Goal: Find specific page/section

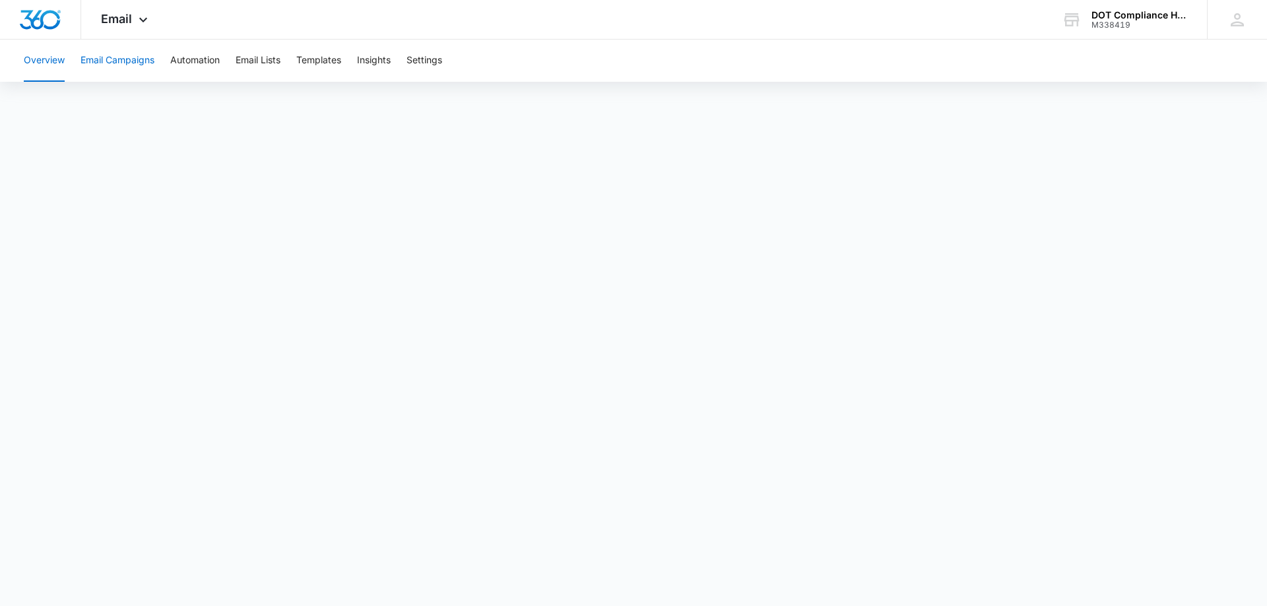
click at [133, 55] on button "Email Campaigns" at bounding box center [118, 61] width 74 height 42
click at [211, 65] on button "Automation" at bounding box center [194, 61] width 49 height 42
click at [49, 65] on button "Overview" at bounding box center [44, 61] width 41 height 42
click at [93, 53] on button "Email Campaigns" at bounding box center [118, 61] width 74 height 42
